Goal: Check status

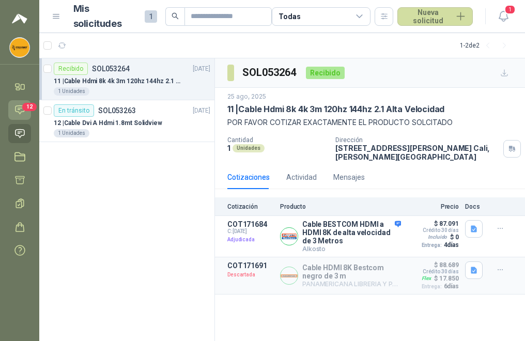
click at [18, 108] on icon at bounding box center [19, 109] width 11 height 11
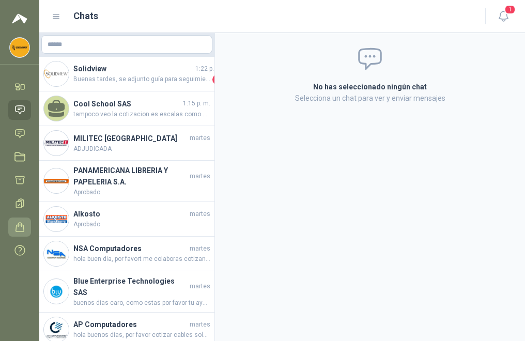
click at [19, 224] on icon at bounding box center [19, 227] width 11 height 11
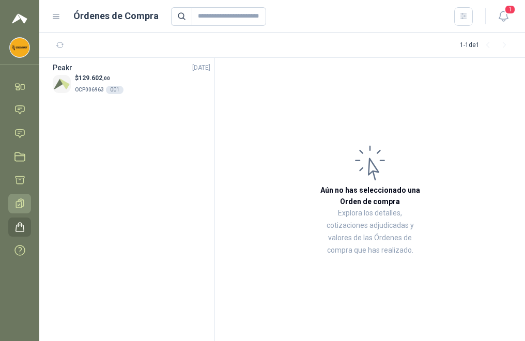
click at [25, 198] on icon at bounding box center [19, 203] width 11 height 11
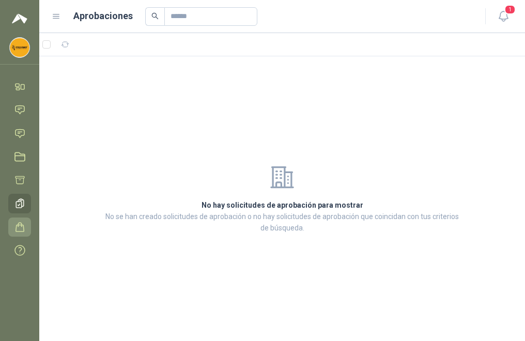
click at [20, 223] on icon at bounding box center [19, 227] width 11 height 11
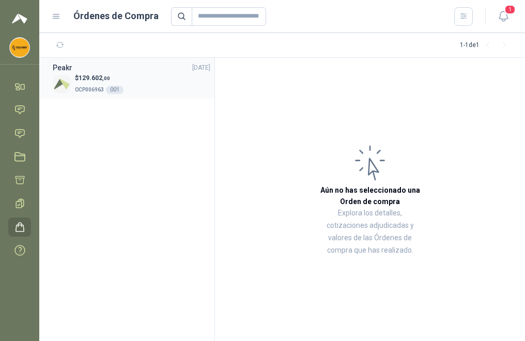
click at [92, 91] on span "OCP006963" at bounding box center [89, 90] width 29 height 6
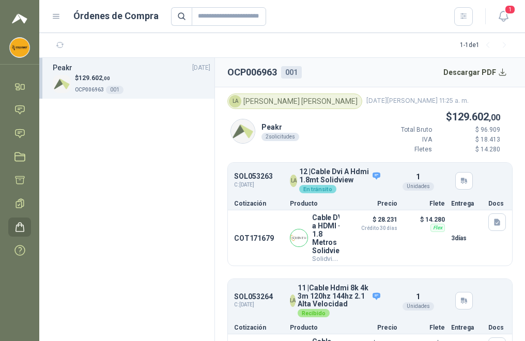
scroll to position [88, 0]
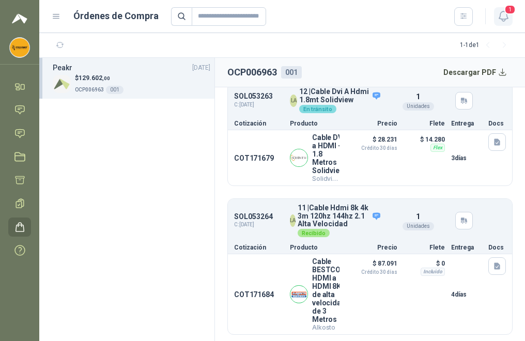
click at [505, 17] on button "1" at bounding box center [503, 16] width 19 height 19
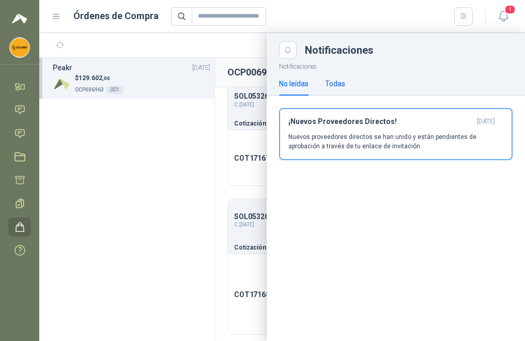
click at [333, 86] on div "Todas" at bounding box center [335, 83] width 20 height 11
click at [294, 85] on div "No leídas" at bounding box center [293, 83] width 29 height 11
click at [183, 117] on div at bounding box center [282, 187] width 486 height 308
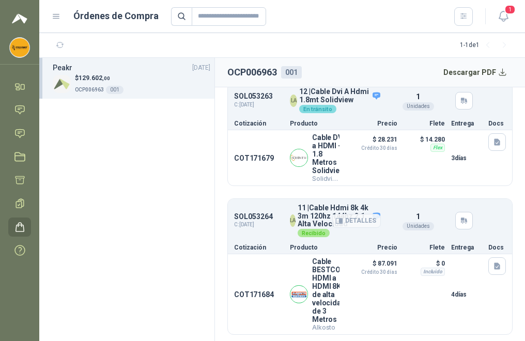
click at [321, 236] on div "Recibido" at bounding box center [314, 233] width 32 height 8
click at [188, 256] on section "Peakr [DATE] $ 129.602 ,00 OCP006963 001" at bounding box center [127, 199] width 176 height 283
